Goal: Transaction & Acquisition: Book appointment/travel/reservation

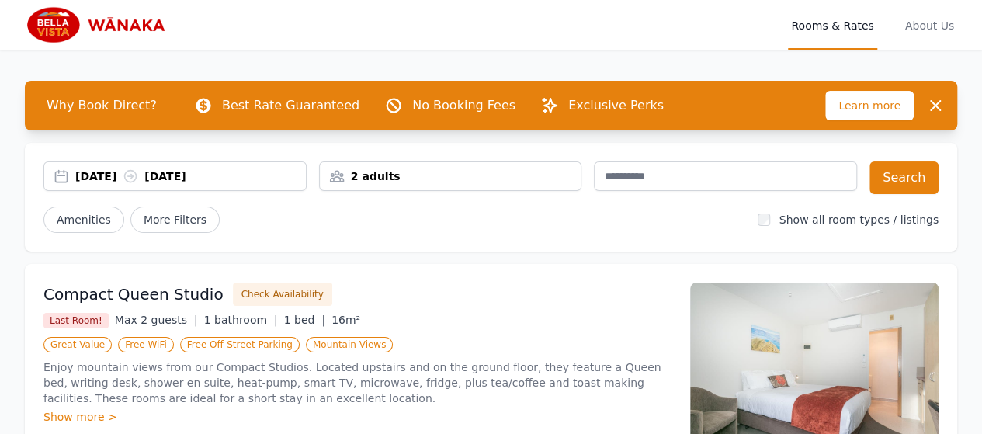
click at [112, 174] on div "[DATE] [DATE]" at bounding box center [190, 176] width 230 height 16
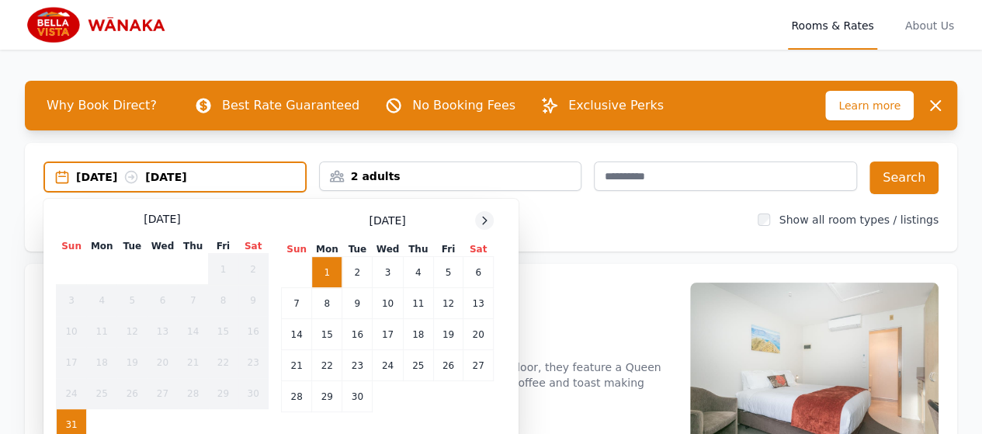
click at [488, 221] on icon at bounding box center [484, 220] width 12 height 12
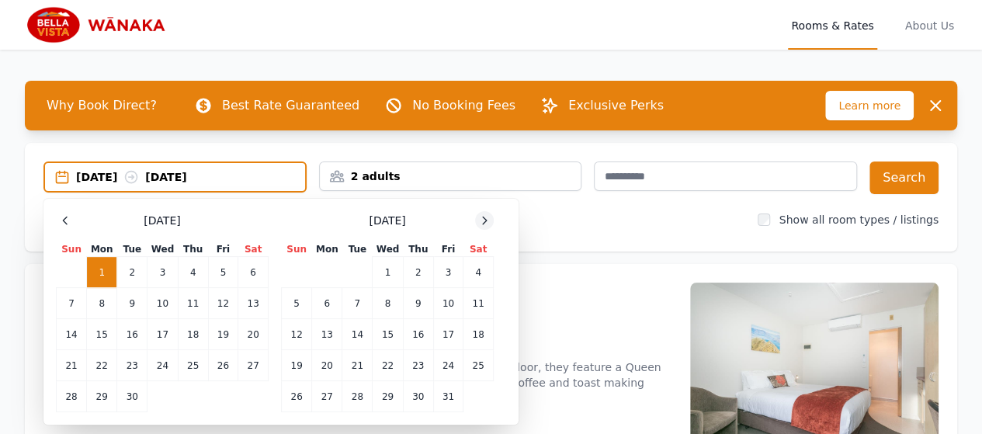
click at [487, 220] on icon at bounding box center [484, 220] width 12 height 12
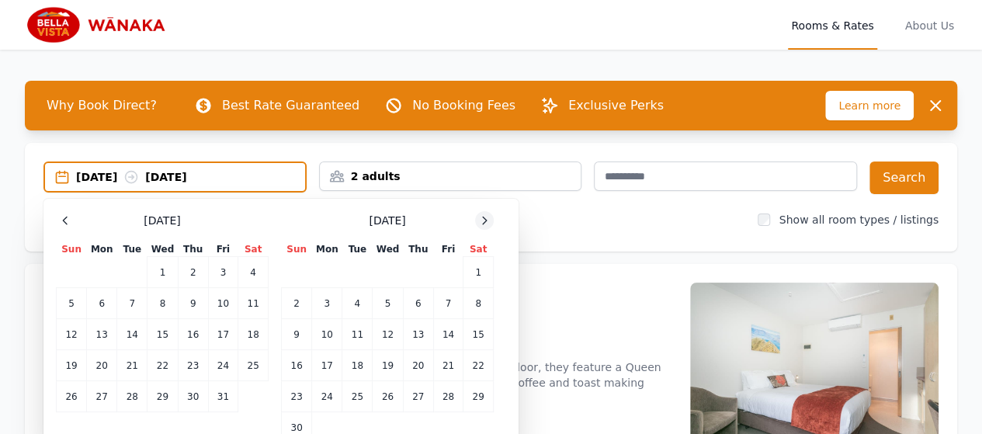
click at [487, 220] on icon at bounding box center [484, 220] width 12 height 12
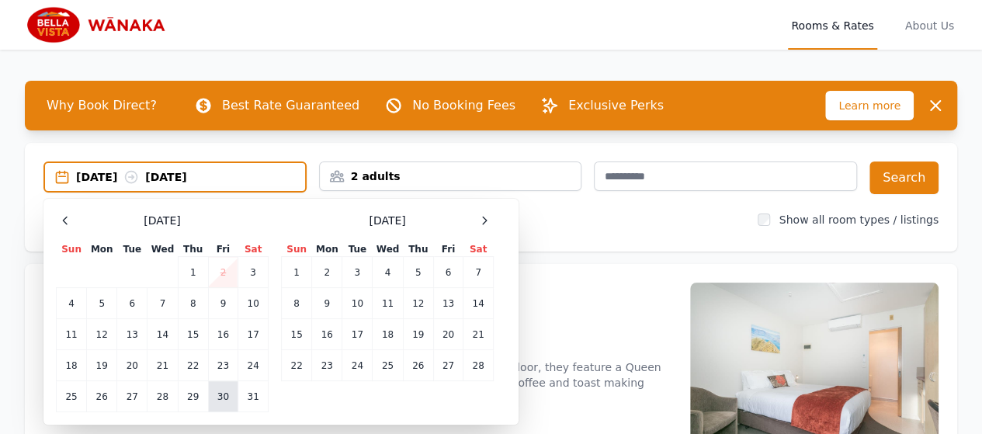
click at [220, 395] on td "30" at bounding box center [222, 396] width 29 height 31
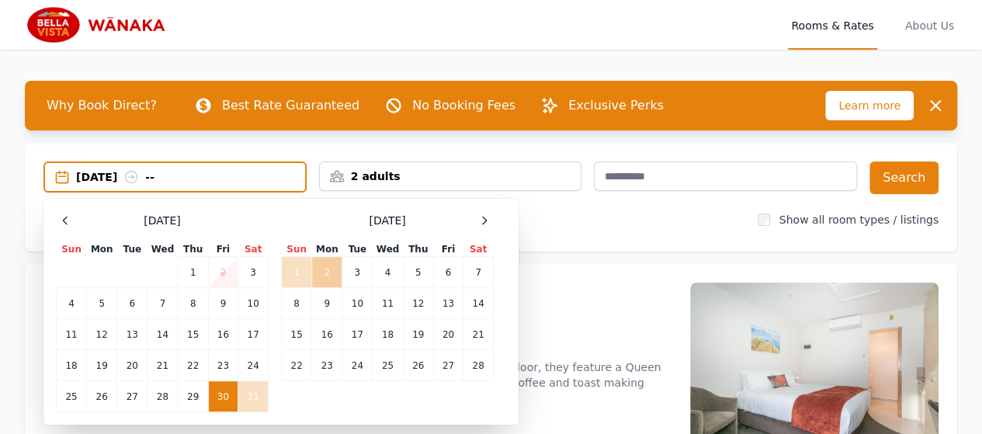
click at [329, 269] on td "2" at bounding box center [327, 272] width 30 height 31
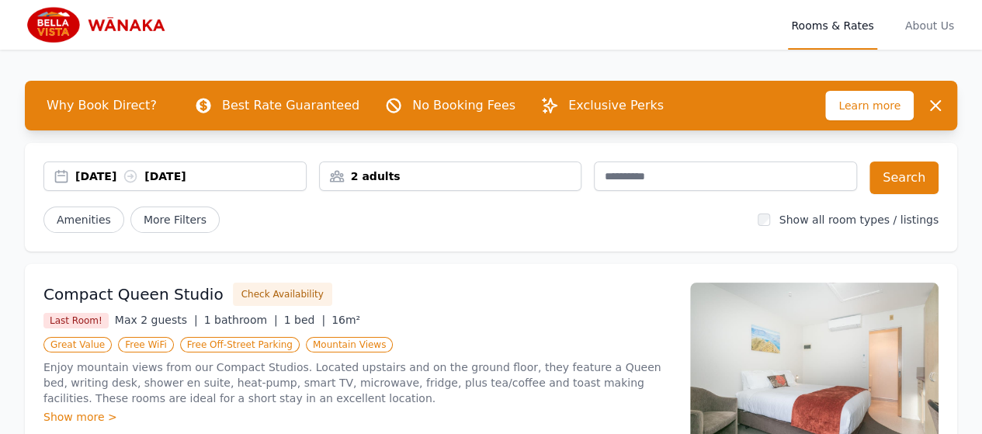
click at [399, 170] on div "2 adults" at bounding box center [451, 176] width 262 height 16
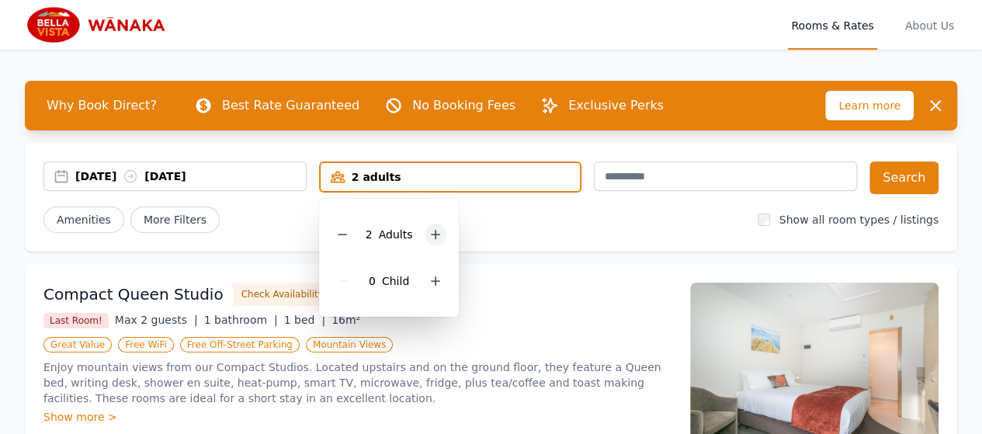
click at [431, 229] on icon at bounding box center [435, 234] width 12 height 12
click at [580, 218] on div "Amenities More Filters" at bounding box center [394, 219] width 702 height 26
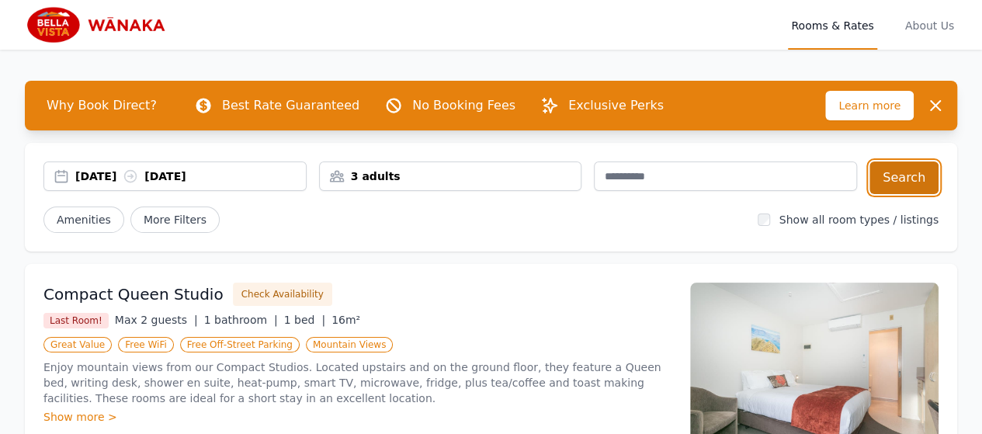
click at [891, 173] on button "Search" at bounding box center [903, 177] width 69 height 33
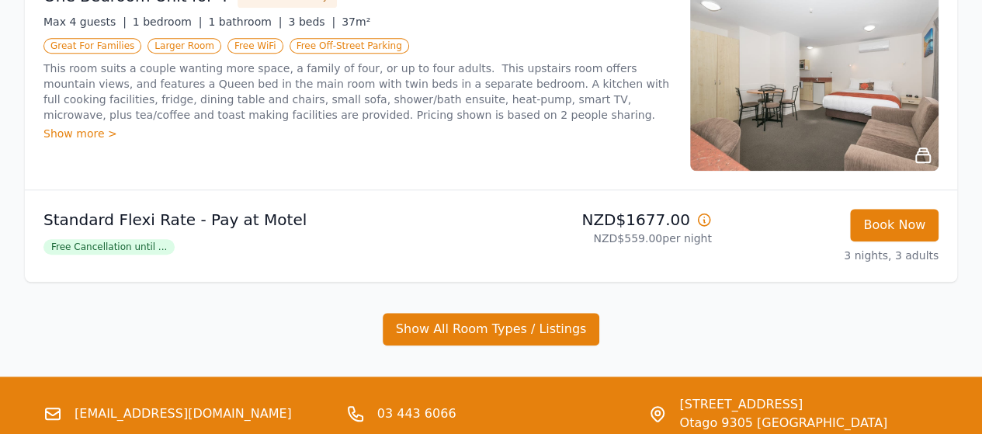
scroll to position [698, 0]
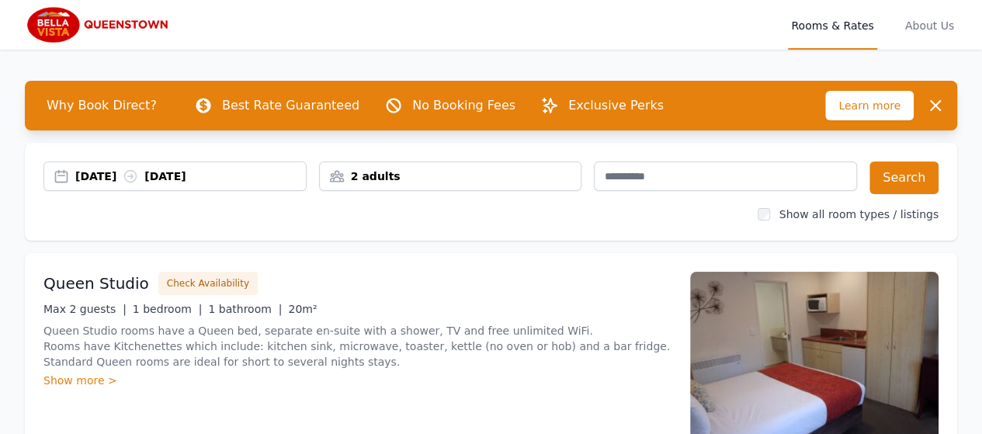
click at [106, 176] on div "[DATE] [DATE]" at bounding box center [190, 176] width 230 height 16
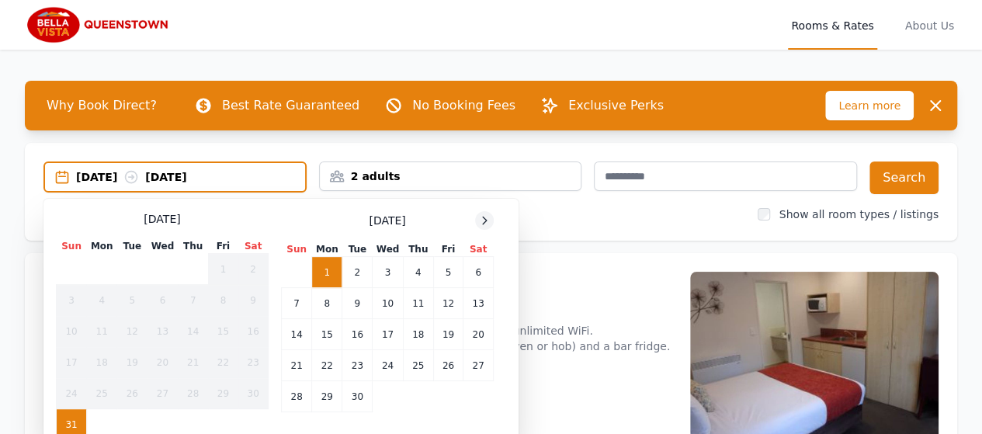
click at [487, 215] on icon at bounding box center [484, 220] width 12 height 12
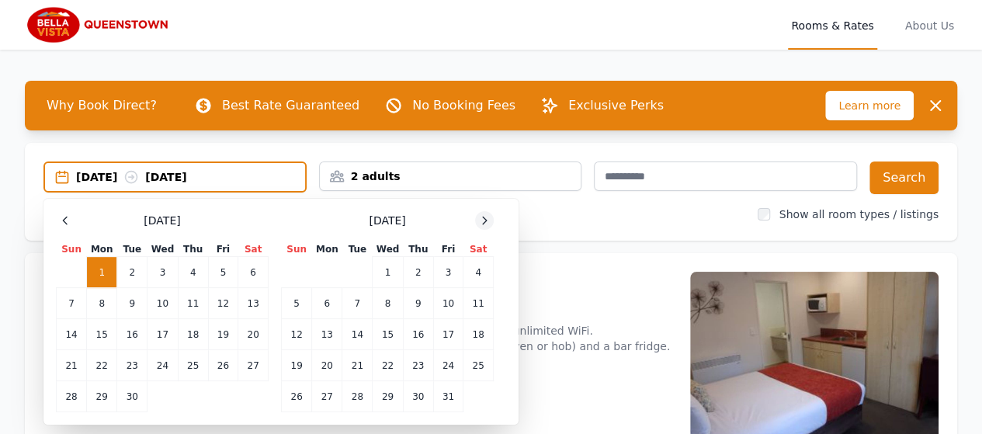
click at [487, 215] on icon at bounding box center [484, 220] width 12 height 12
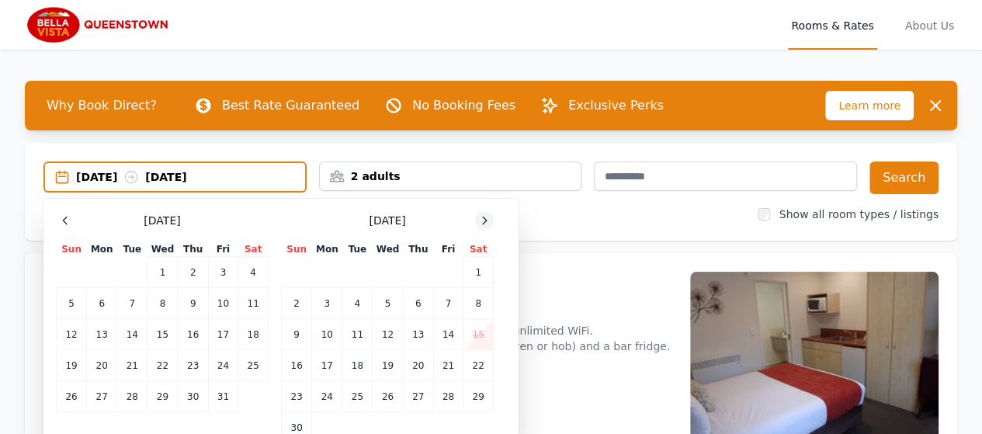
click at [487, 215] on icon at bounding box center [484, 220] width 12 height 12
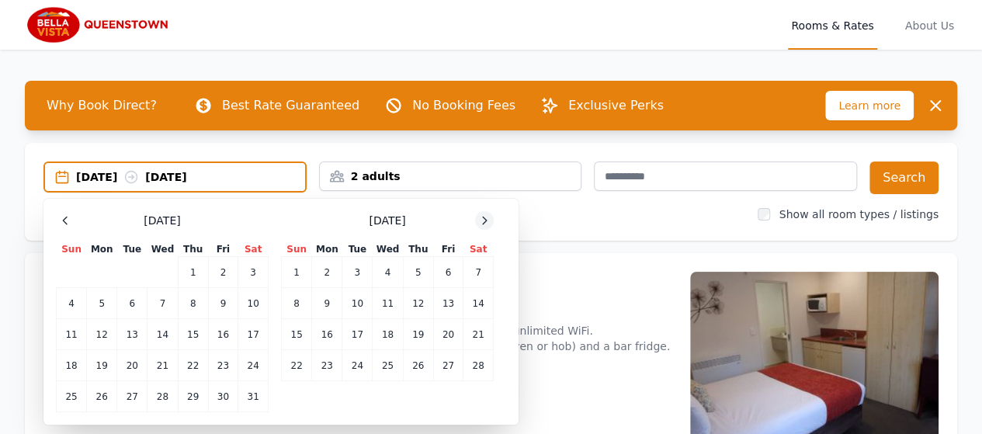
click at [487, 215] on icon at bounding box center [484, 220] width 12 height 12
click at [154, 268] on td "4" at bounding box center [162, 272] width 30 height 31
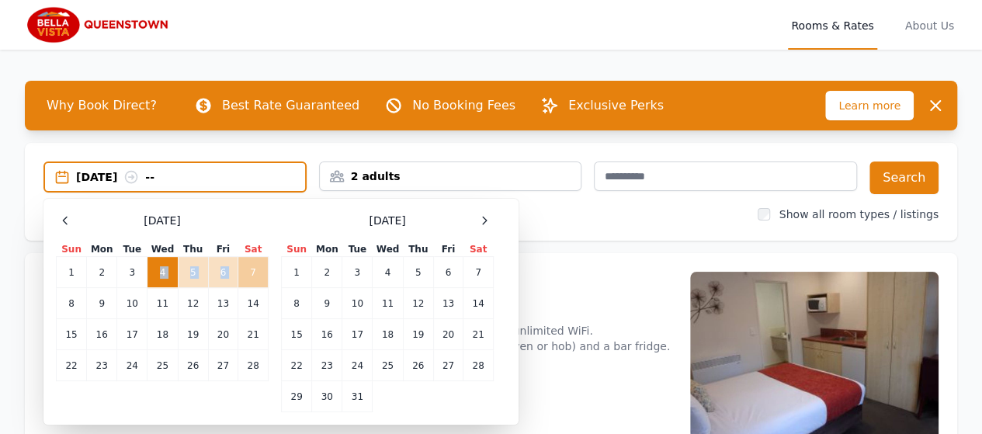
click at [247, 266] on td "7" at bounding box center [253, 272] width 30 height 31
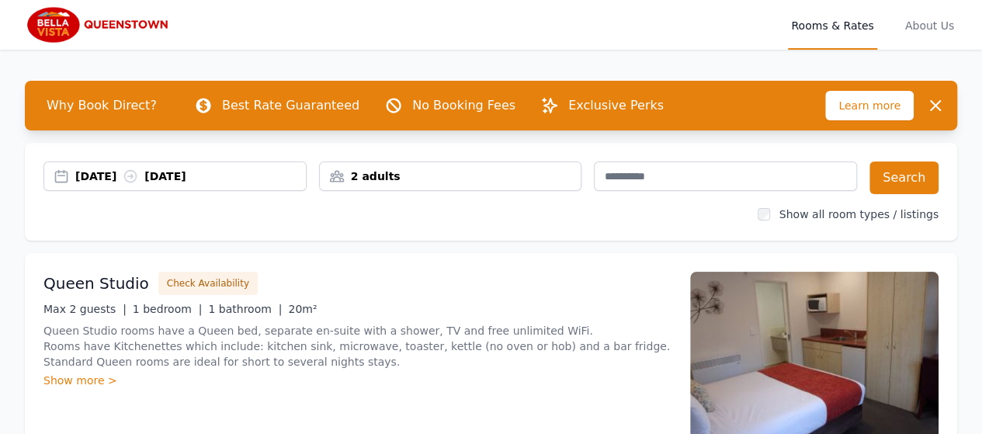
click at [382, 174] on div "2 adults" at bounding box center [451, 176] width 262 height 16
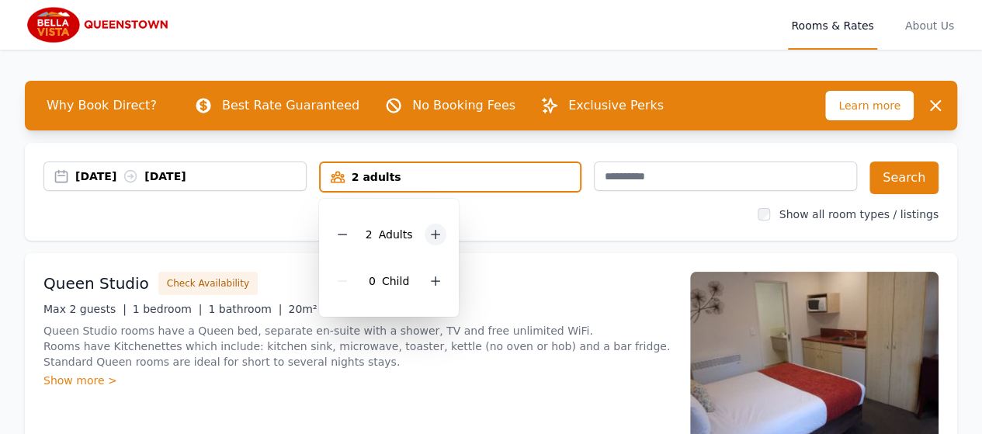
click at [428, 227] on div at bounding box center [435, 234] width 22 height 22
click at [563, 217] on div "Show all room types / listings" at bounding box center [490, 214] width 895 height 16
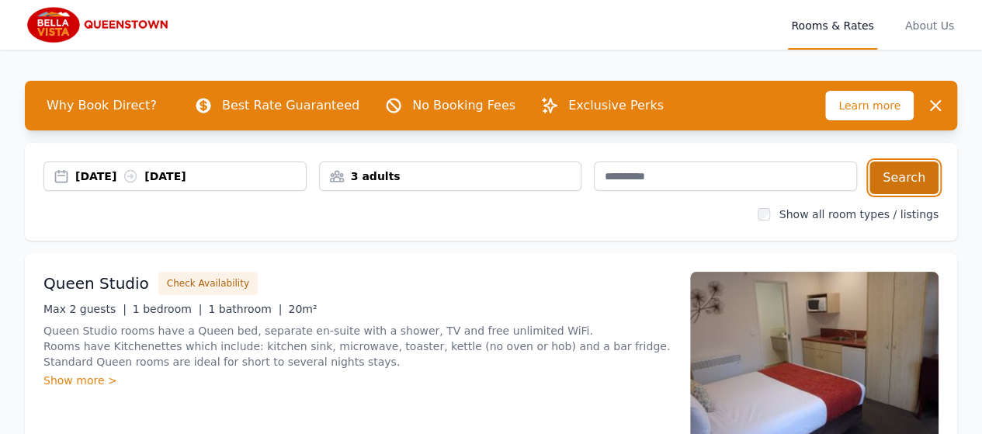
click at [891, 166] on button "Search" at bounding box center [903, 177] width 69 height 33
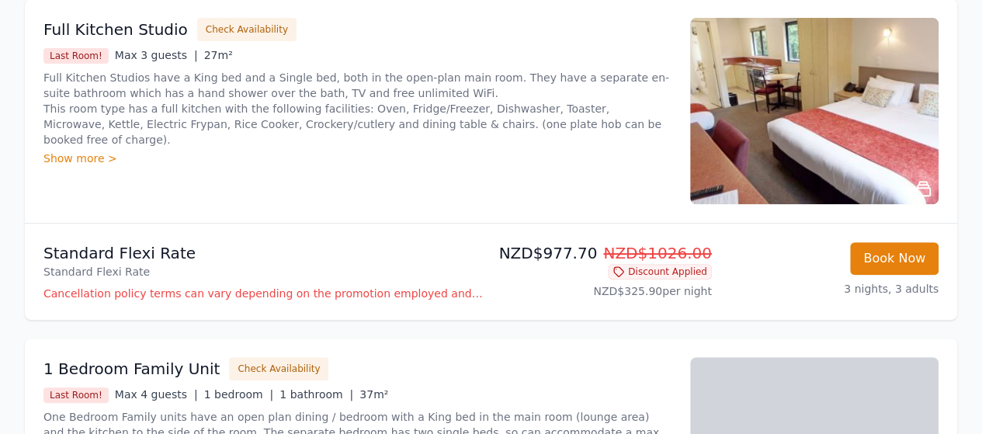
scroll to position [268, 0]
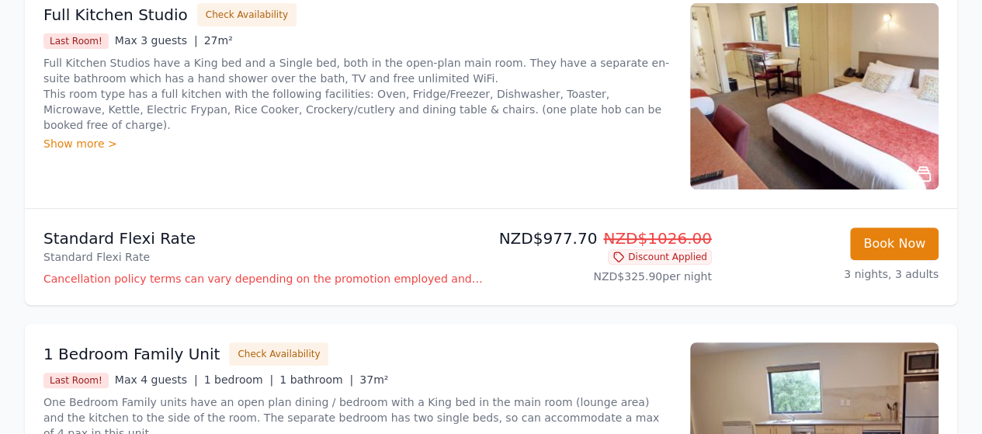
click at [857, 76] on img at bounding box center [814, 96] width 248 height 186
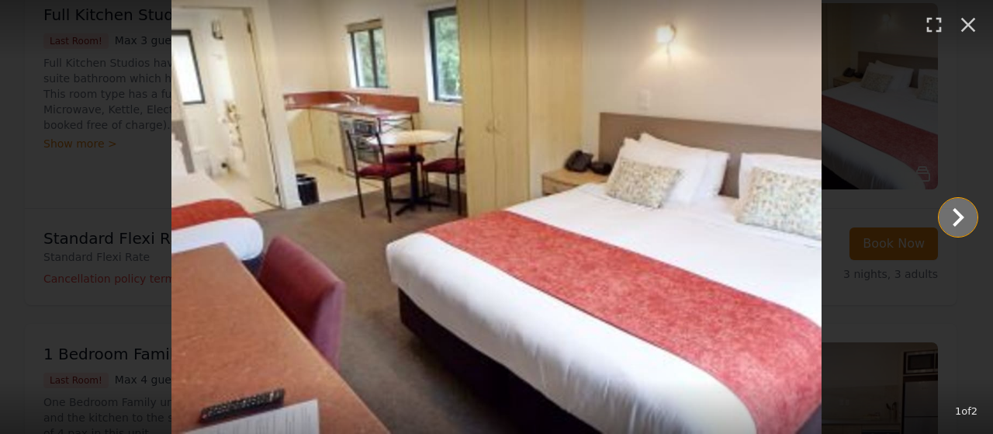
click at [953, 213] on icon "Show slide 2 of 2" at bounding box center [958, 217] width 37 height 37
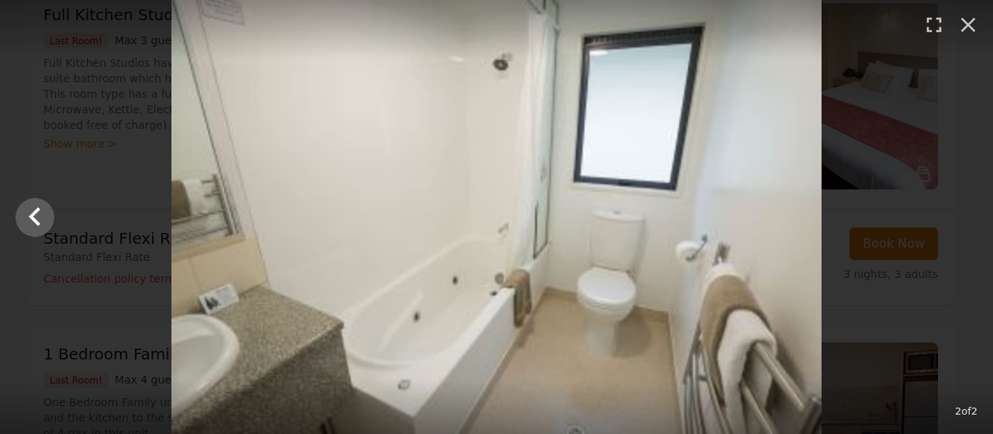
click at [944, 199] on div at bounding box center [496, 217] width 993 height 434
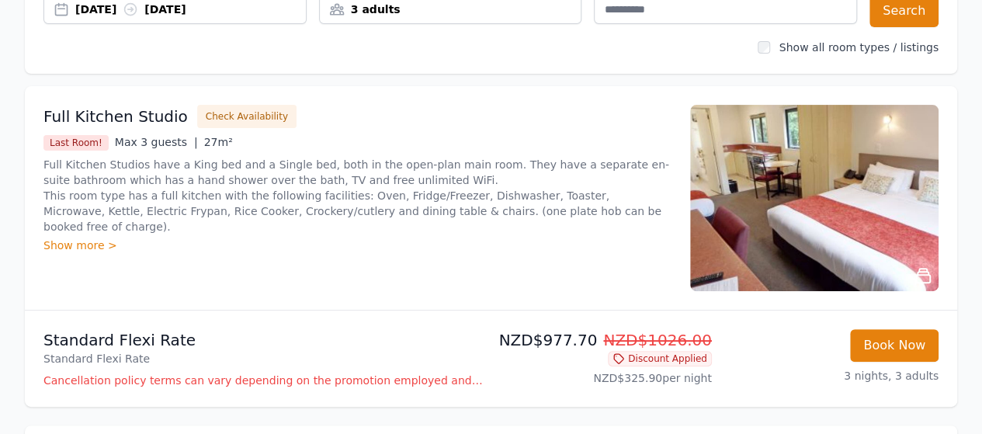
scroll to position [191, 0]
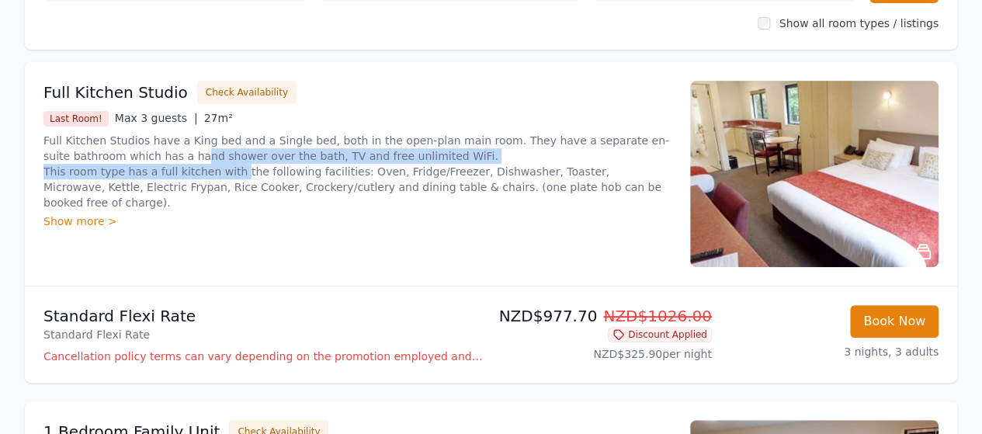
drag, startPoint x: 216, startPoint y: 171, endPoint x: 237, endPoint y: 171, distance: 21.0
click at [234, 176] on p "Full Kitchen Studios have a King bed and a Single bed, both in the open-plan ma…" at bounding box center [357, 172] width 628 height 78
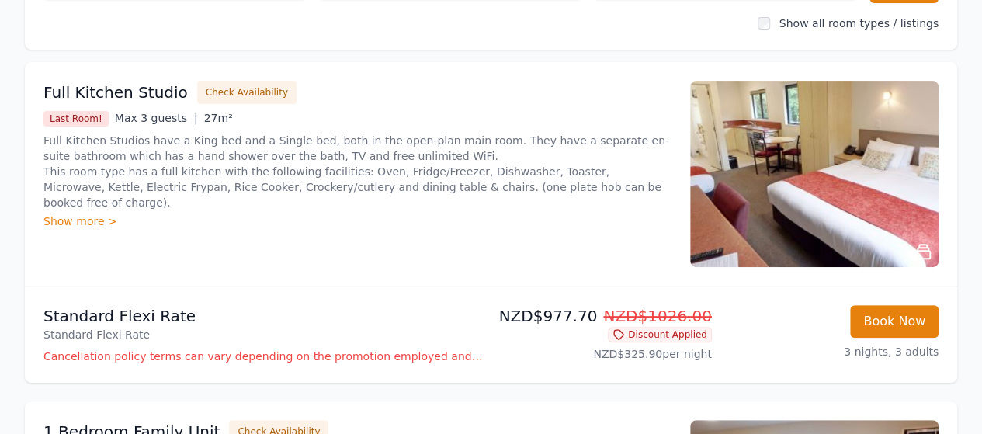
click at [275, 165] on p "Full Kitchen Studios have a King bed and a Single bed, both in the open-plan ma…" at bounding box center [357, 172] width 628 height 78
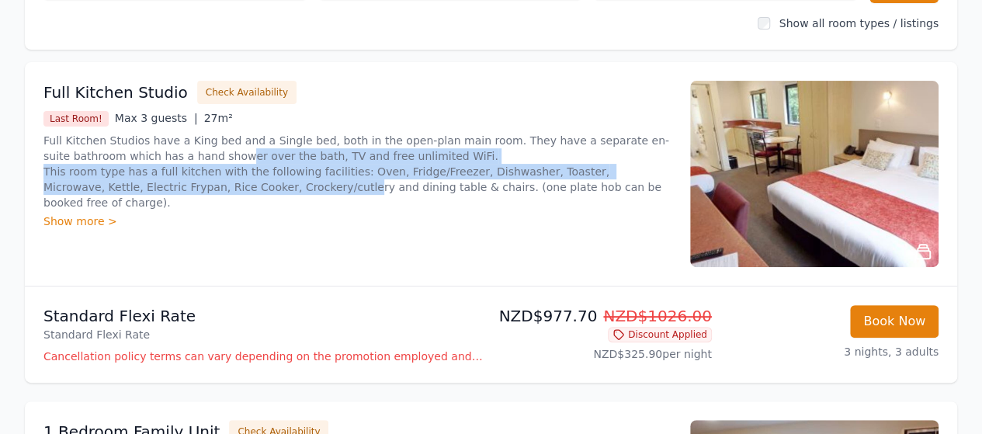
drag, startPoint x: 213, startPoint y: 153, endPoint x: 280, endPoint y: 189, distance: 76.4
click at [264, 189] on p "Full Kitchen Studios have a King bed and a Single bed, both in the open-plan ma…" at bounding box center [357, 172] width 628 height 78
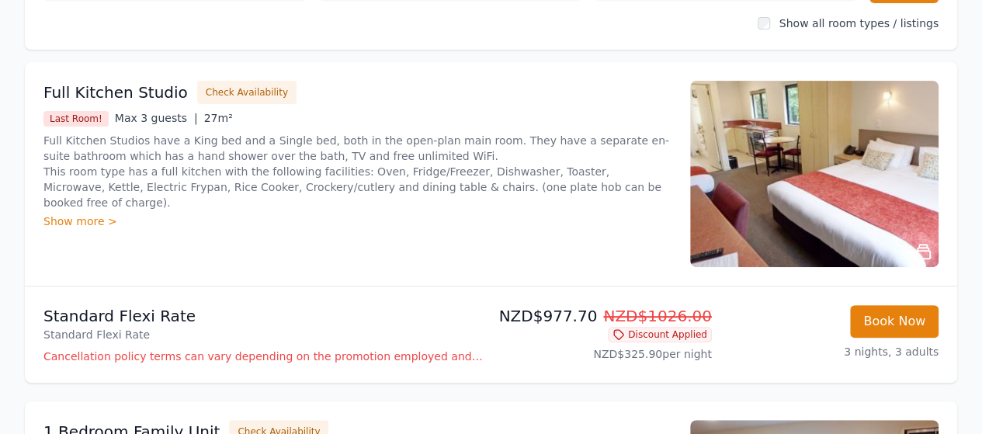
click at [280, 187] on p "Full Kitchen Studios have a King bed and a Single bed, both in the open-plan ma…" at bounding box center [357, 172] width 628 height 78
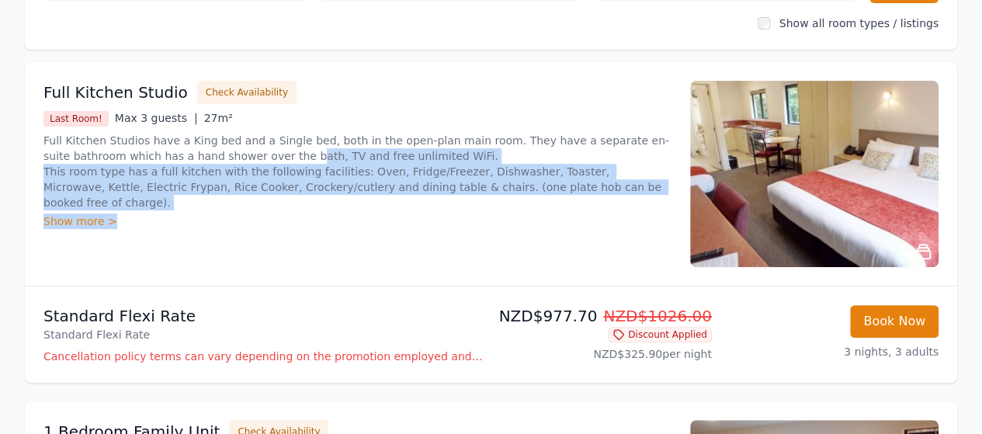
drag, startPoint x: 287, startPoint y: 185, endPoint x: 296, endPoint y: 202, distance: 19.4
click at [296, 202] on div "Full Kitchen Studios have a King bed and a Single bed, both in the open-plan ma…" at bounding box center [357, 181] width 628 height 96
click at [296, 213] on div "Show more >" at bounding box center [357, 221] width 628 height 16
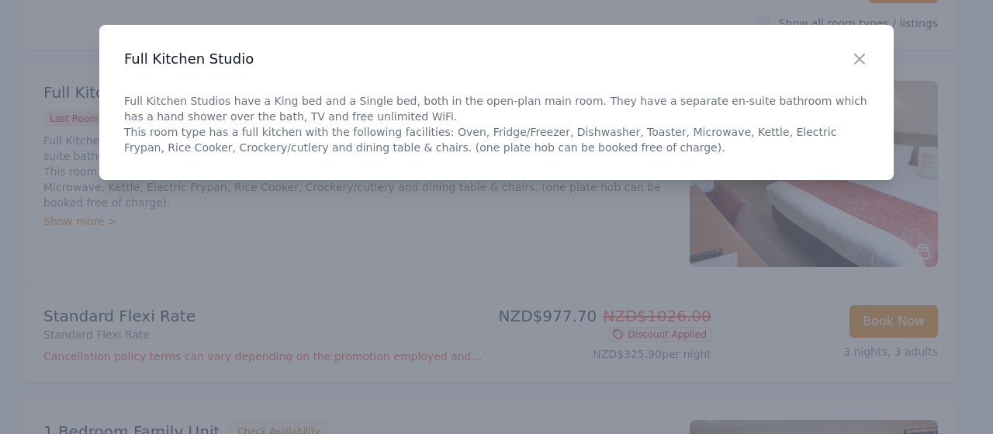
click at [4, 175] on div at bounding box center [496, 217] width 993 height 434
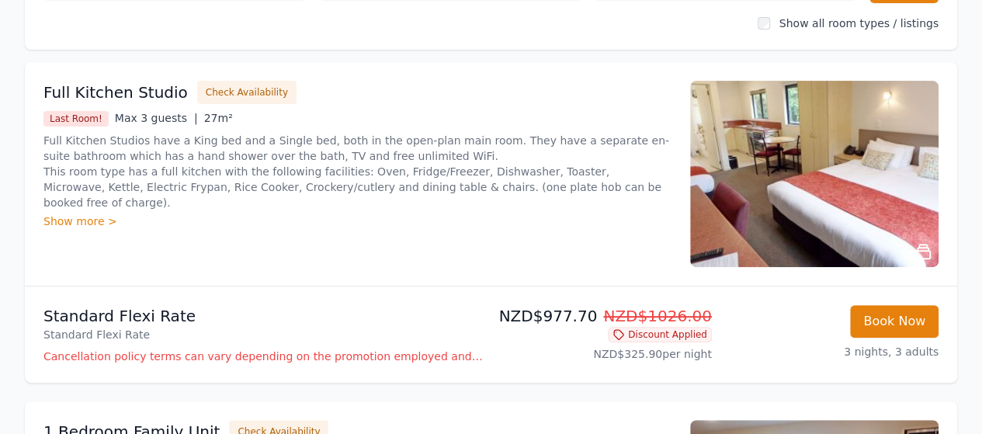
click at [343, 139] on p "Full Kitchen Studios have a King bed and a Single bed, both in the open-plan ma…" at bounding box center [357, 172] width 628 height 78
click at [334, 148] on p "Full Kitchen Studios have a King bed and a Single bed, both in the open-plan ma…" at bounding box center [357, 172] width 628 height 78
click at [293, 161] on p "Full Kitchen Studios have a King bed and a Single bed, both in the open-plan ma…" at bounding box center [357, 172] width 628 height 78
click at [67, 213] on div "Show more >" at bounding box center [357, 221] width 628 height 16
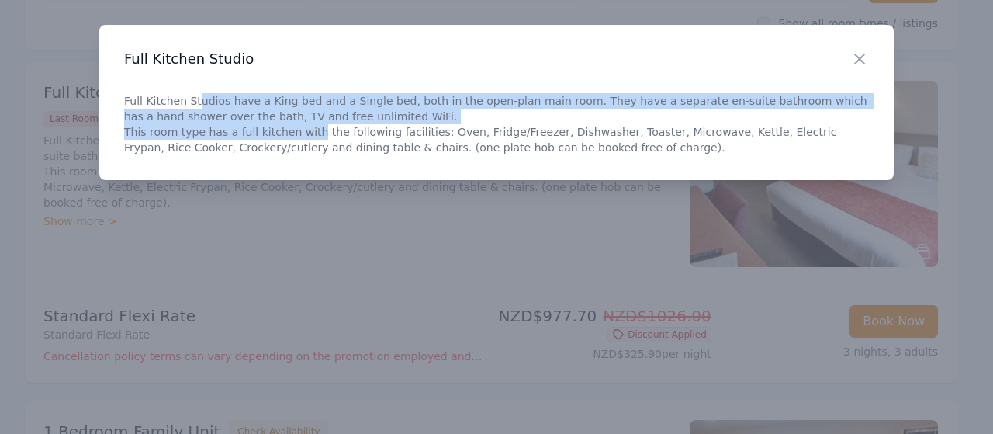
drag, startPoint x: 262, startPoint y: 120, endPoint x: 340, endPoint y: 146, distance: 81.7
click at [326, 142] on p "Full Kitchen Studios have a King bed and a Single bed, both in the open-plan ma…" at bounding box center [496, 124] width 745 height 62
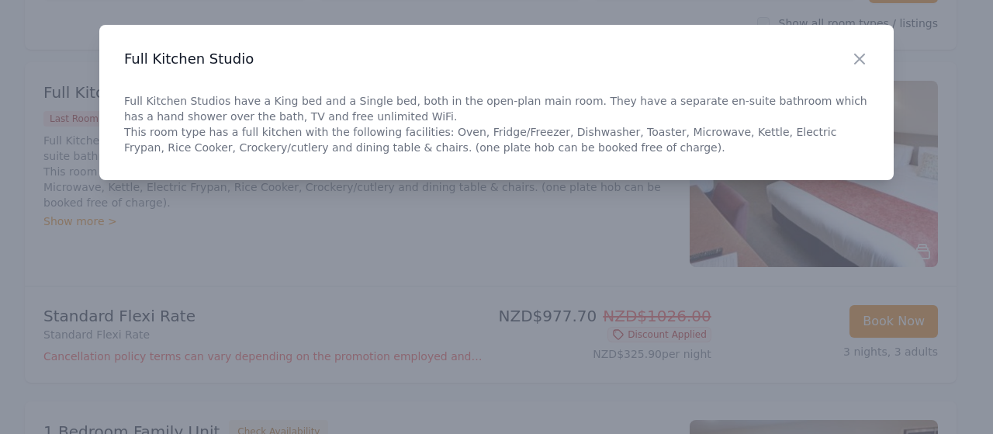
click at [342, 146] on p "Full Kitchen Studios have a King bed and a Single bed, both in the open-plan ma…" at bounding box center [496, 124] width 745 height 62
click at [362, 138] on p "Full Kitchen Studios have a King bed and a Single bed, both in the open-plan ma…" at bounding box center [496, 124] width 745 height 62
click at [857, 55] on icon "button" at bounding box center [860, 59] width 19 height 19
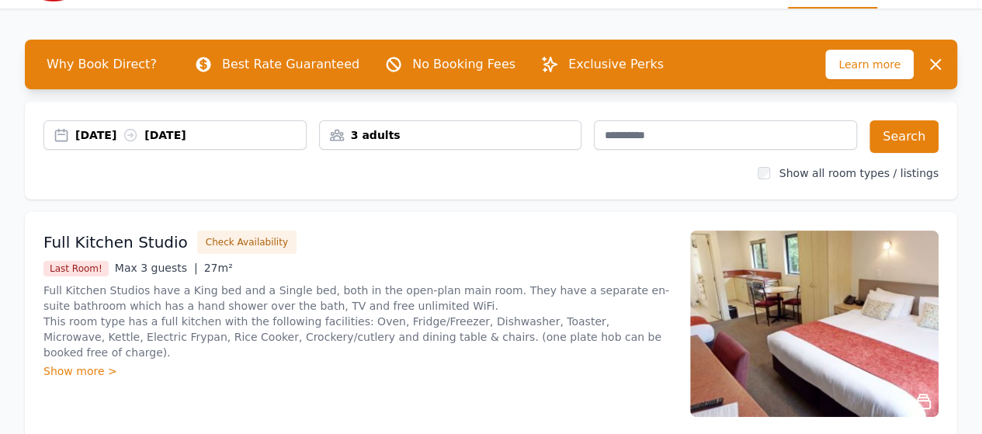
scroll to position [155, 0]
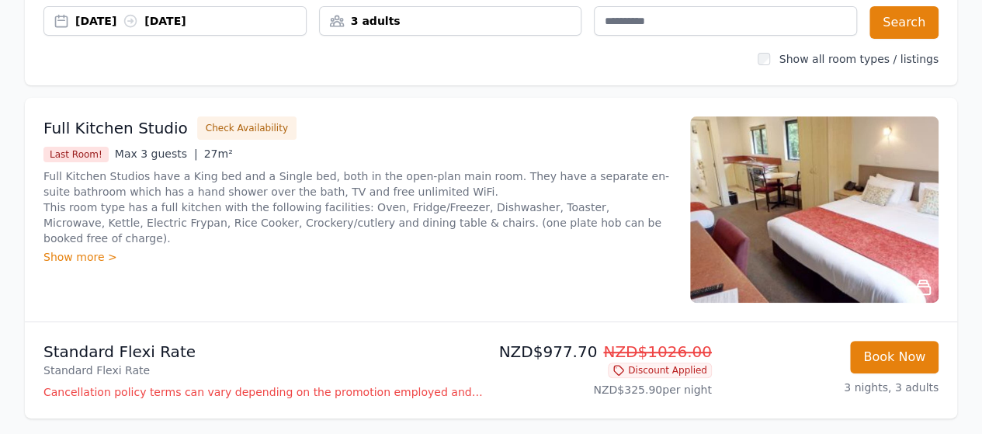
click at [784, 242] on img at bounding box center [814, 209] width 248 height 186
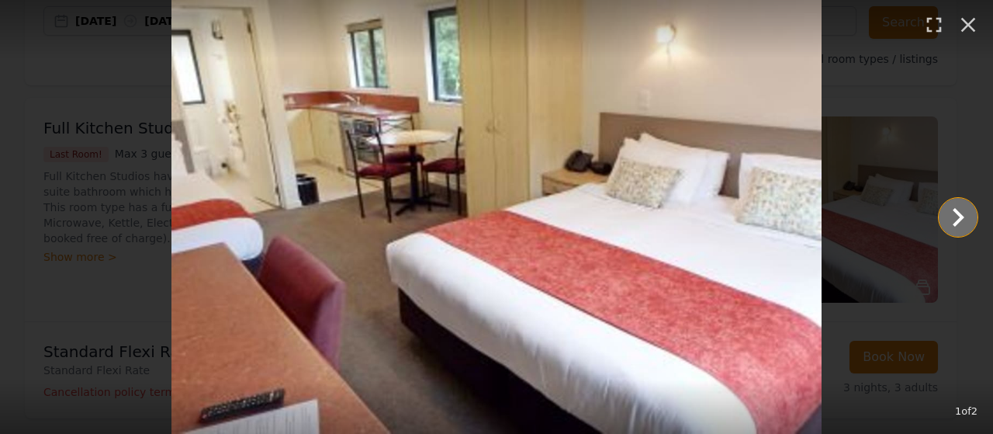
click at [950, 212] on icon "Show slide 2 of 2" at bounding box center [958, 217] width 37 height 37
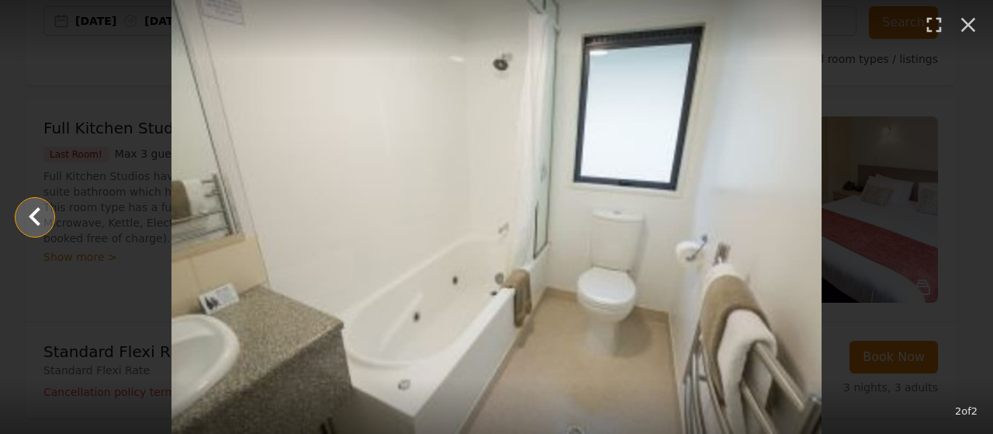
click at [40, 212] on icon "Show slide 1 of 2" at bounding box center [34, 217] width 37 height 37
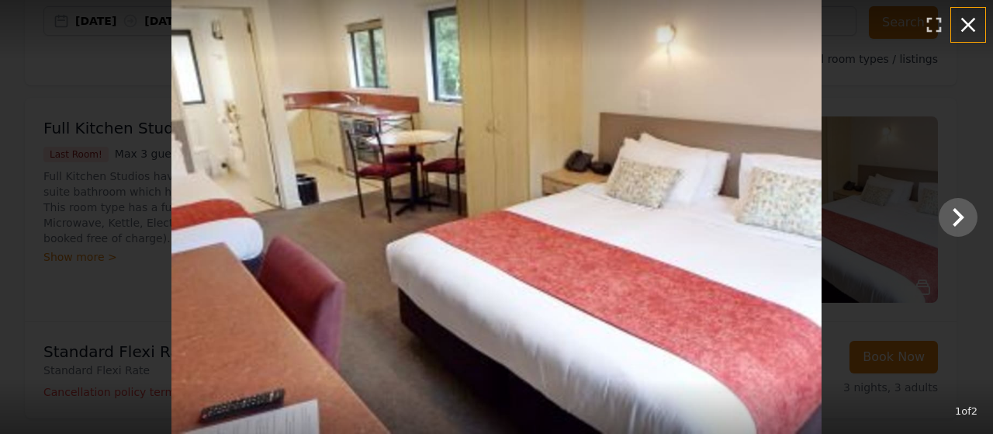
click at [965, 21] on icon "button" at bounding box center [968, 25] width 15 height 15
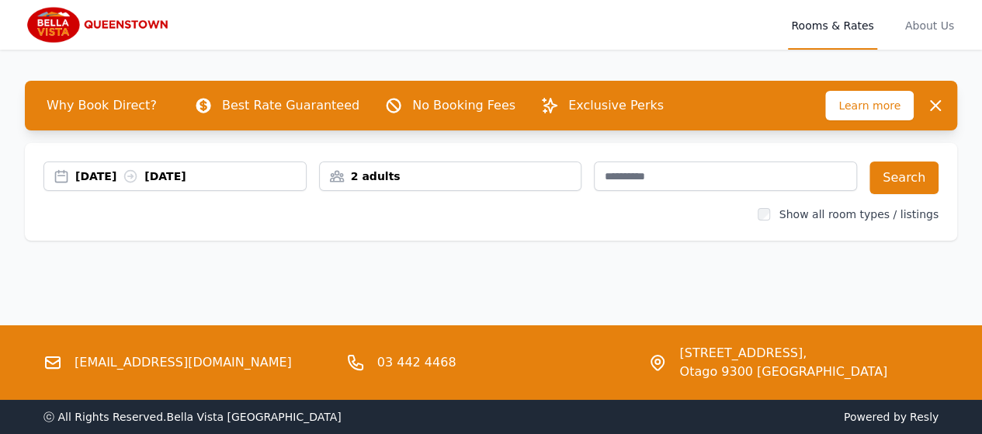
click at [126, 21] on img at bounding box center [99, 24] width 149 height 37
